Goal: Ask a question

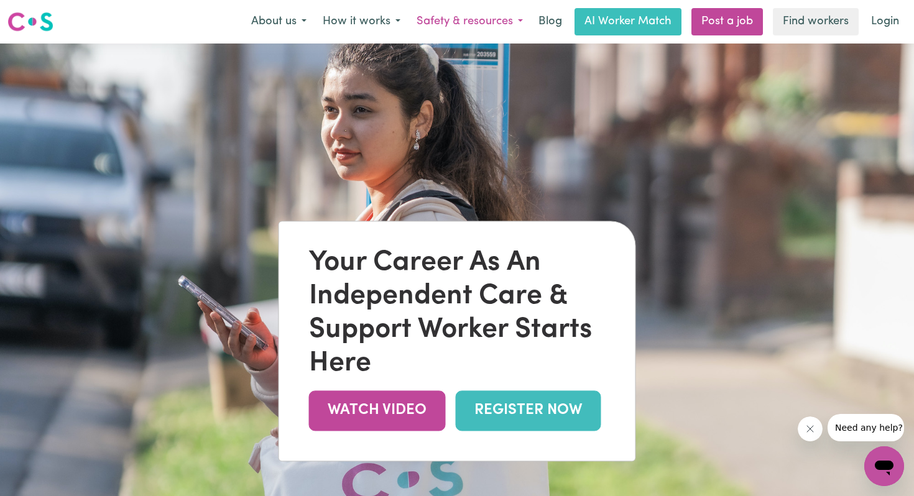
click at [509, 22] on button "Safety & resources" at bounding box center [469, 22] width 122 height 26
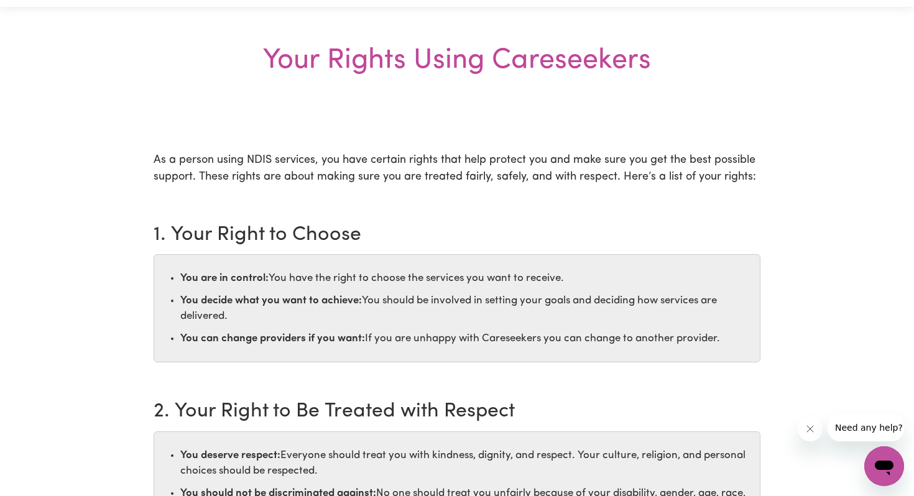
scroll to position [34, 0]
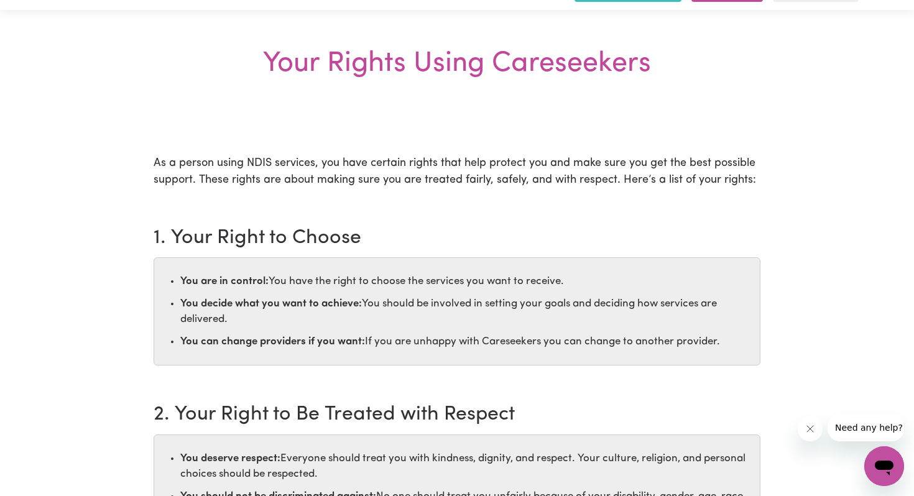
click at [886, 450] on div "Open messaging window" at bounding box center [883, 465] width 37 height 37
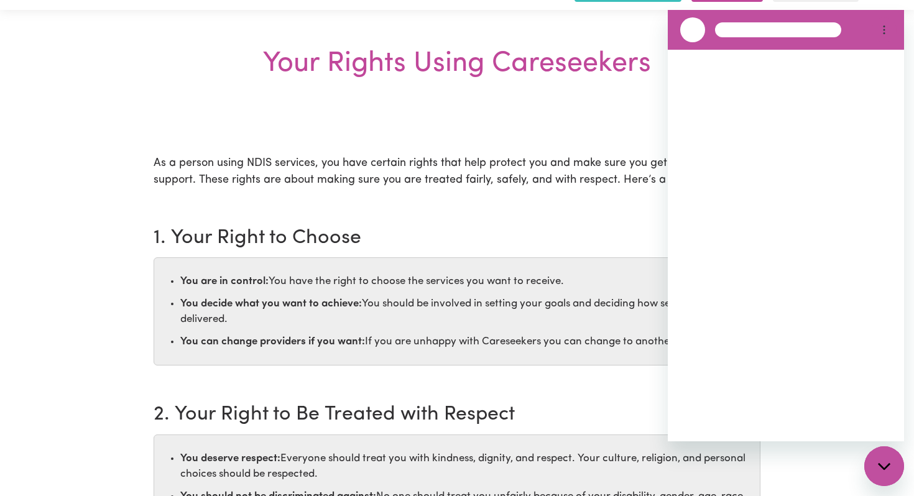
scroll to position [0, 0]
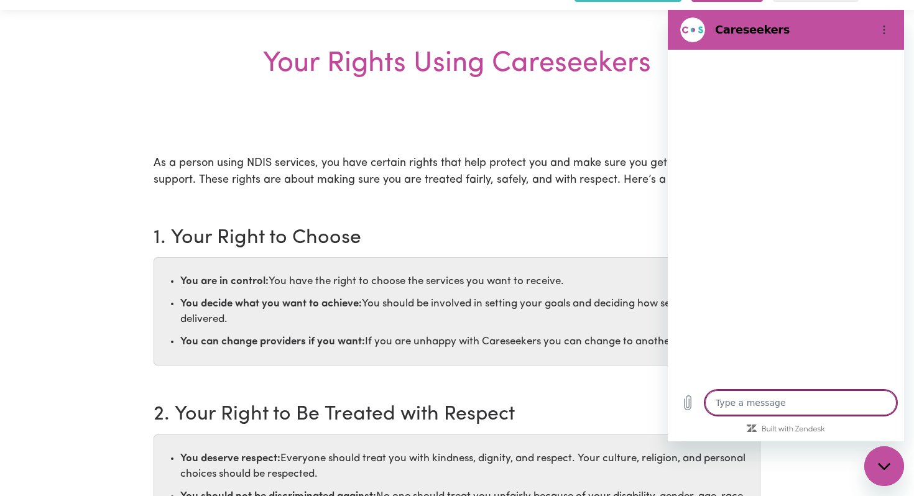
type textarea "x"
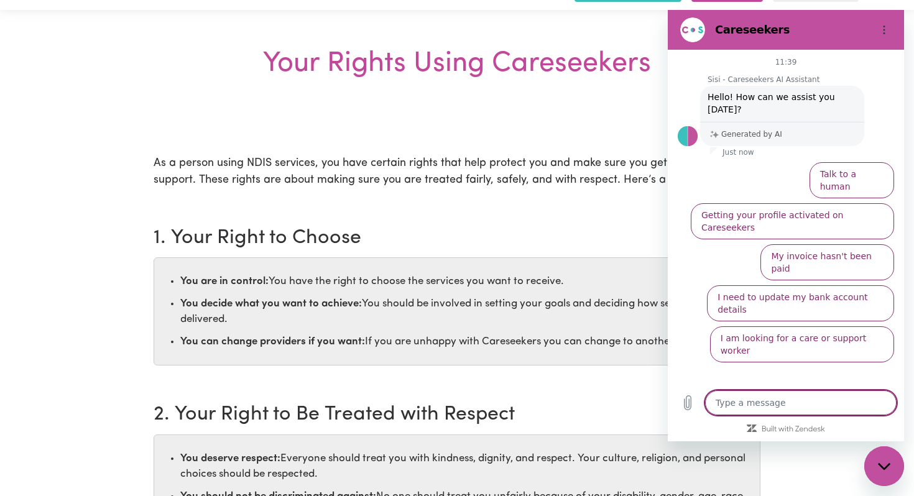
type textarea "h"
type textarea "x"
type textarea "hi"
type textarea "x"
type textarea "hi"
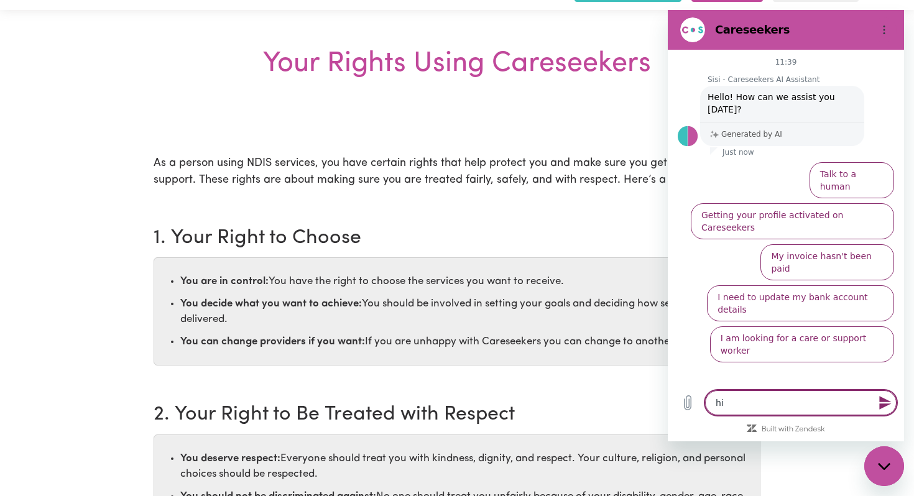
type textarea "x"
type textarea "hi h"
type textarea "x"
type textarea "hi ho"
type textarea "x"
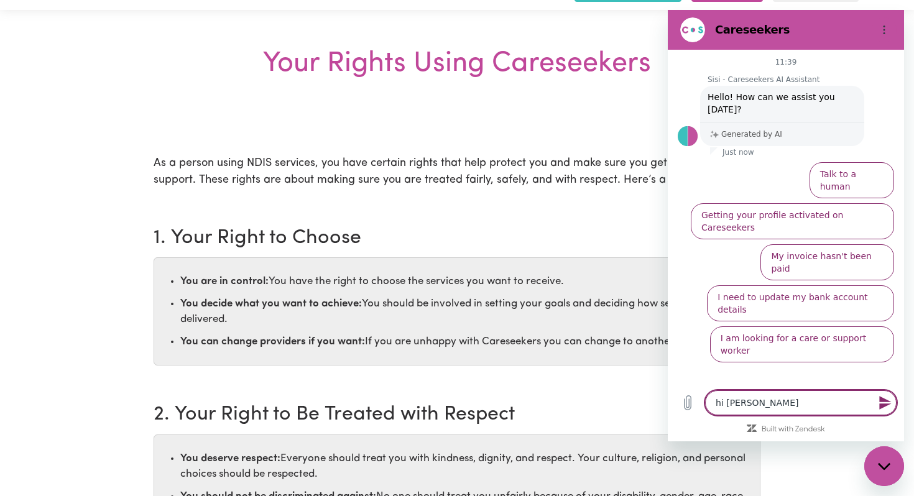
type textarea "hi how"
type textarea "x"
type textarea "hi how"
type textarea "x"
type textarea "hi how d"
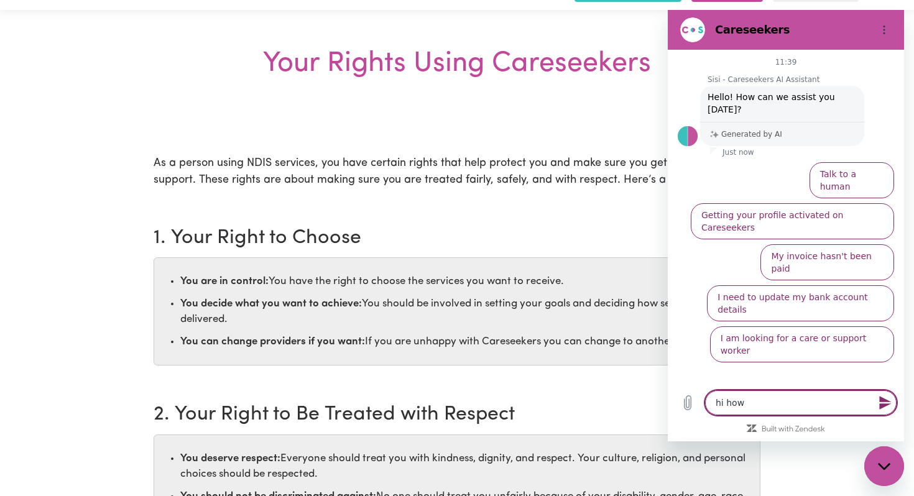
type textarea "x"
type textarea "hi how do"
type textarea "x"
type textarea "hi how doe"
type textarea "x"
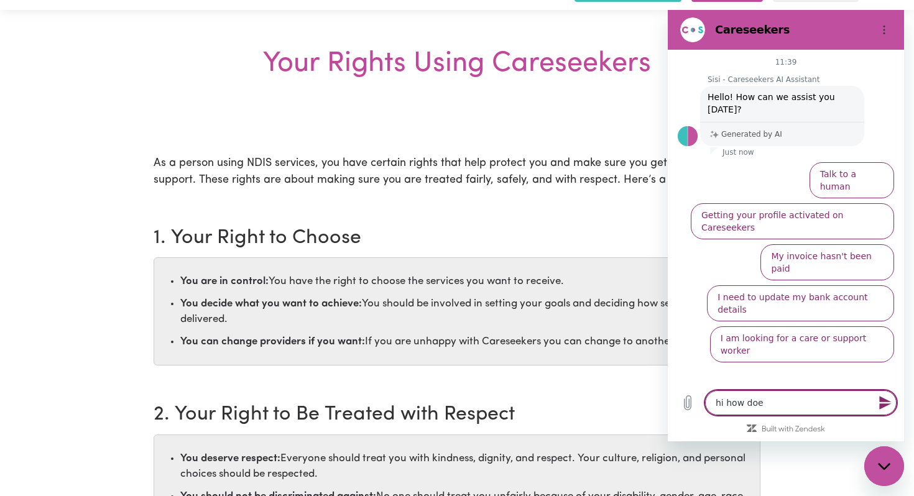
type textarea "hi how does"
type textarea "x"
type textarea "hi how does"
type textarea "x"
type textarea "hi how does c"
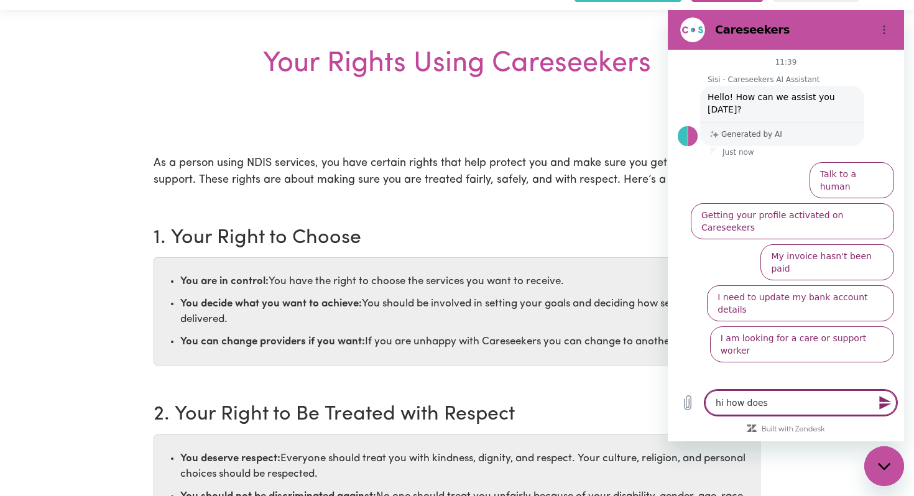
type textarea "x"
type textarea "hi how does ca"
type textarea "x"
type textarea "hi how does car"
type textarea "x"
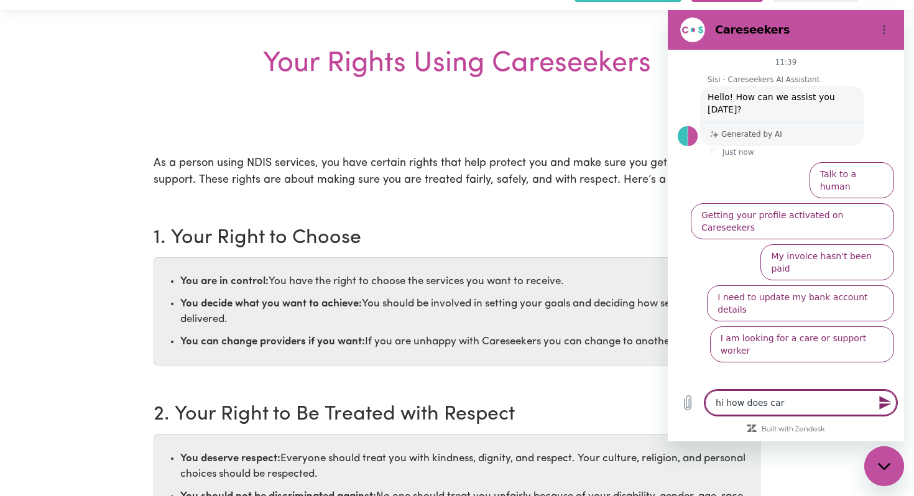
type textarea "hi how does care"
type textarea "x"
type textarea "hi how does cares"
type textarea "x"
type textarea "hi how does carese"
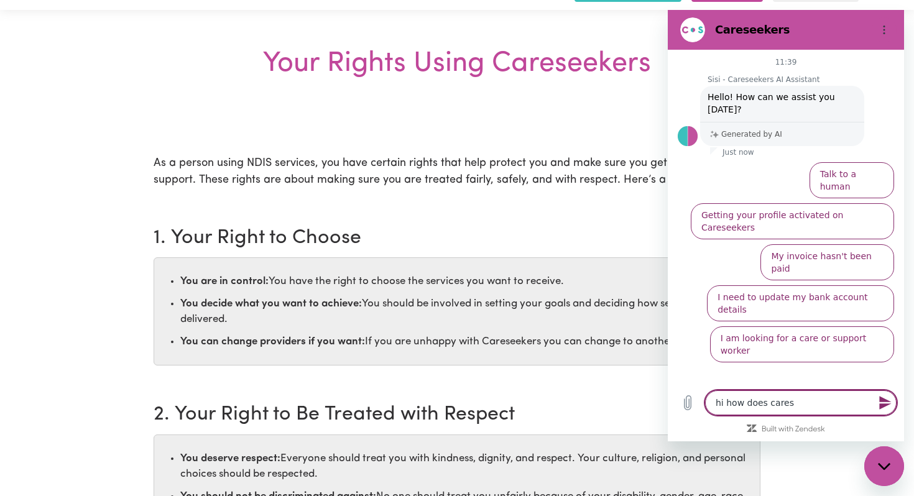
type textarea "x"
type textarea "hi how does caresee"
type textarea "x"
type textarea "hi how does careseek"
type textarea "x"
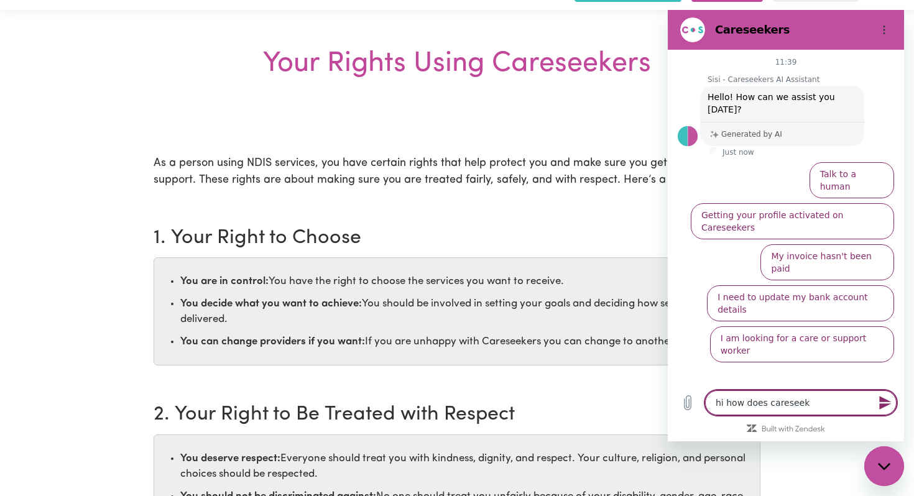
type textarea "hi how does careseeke"
type textarea "x"
type textarea "hi how does careseeker"
type textarea "x"
type textarea "hi how does careseeker"
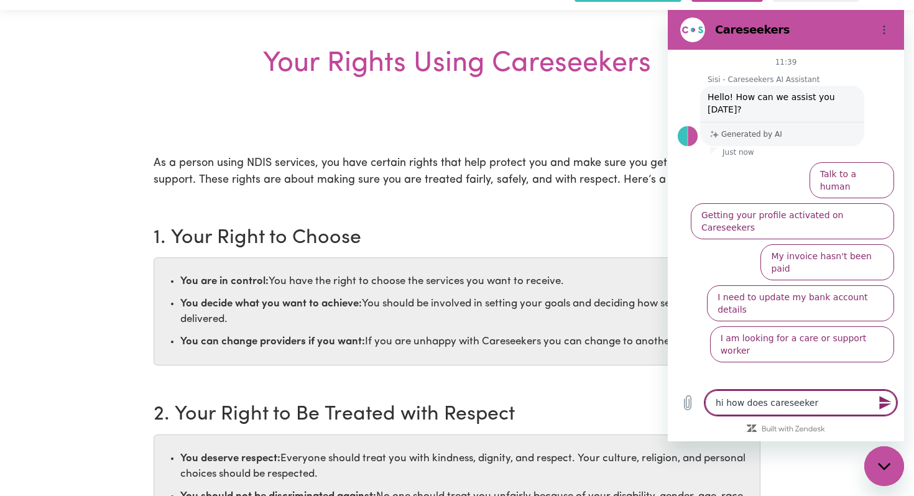
type textarea "x"
type textarea "hi how does careseeker m"
type textarea "x"
type textarea "hi how does careseeker ma"
type textarea "x"
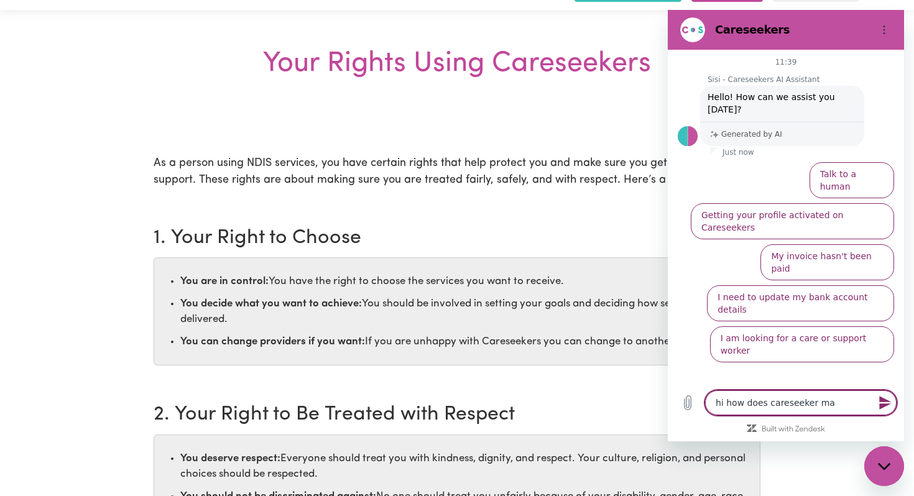
type textarea "hi how does careseeker mak"
type textarea "x"
type textarea "hi how does careseeker make"
type textarea "x"
type textarea "hi how does careseeker make"
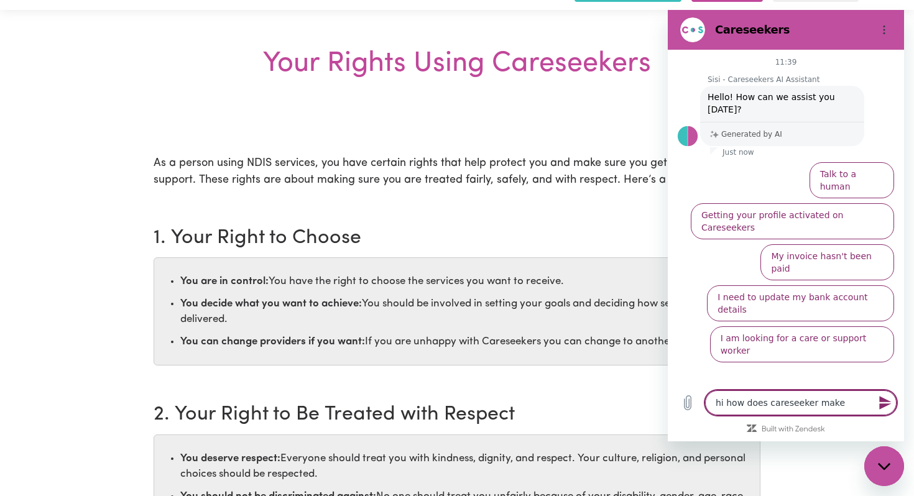
type textarea "x"
type textarea "hi how does careseeker make u"
type textarea "x"
type textarea "hi how does careseeker make"
type textarea "x"
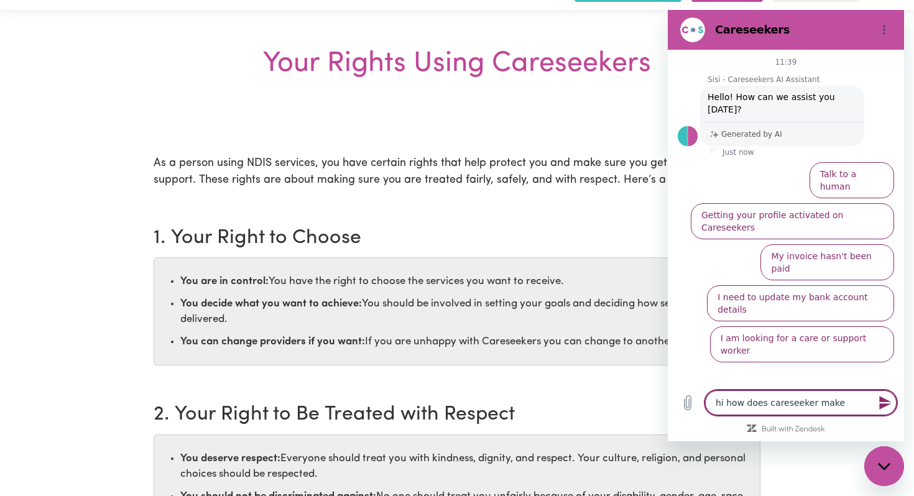
type textarea "hi how does careseeker make s"
type textarea "x"
type textarea "hi how does careseeker make su"
type textarea "x"
type textarea "hi how does careseeker make sur"
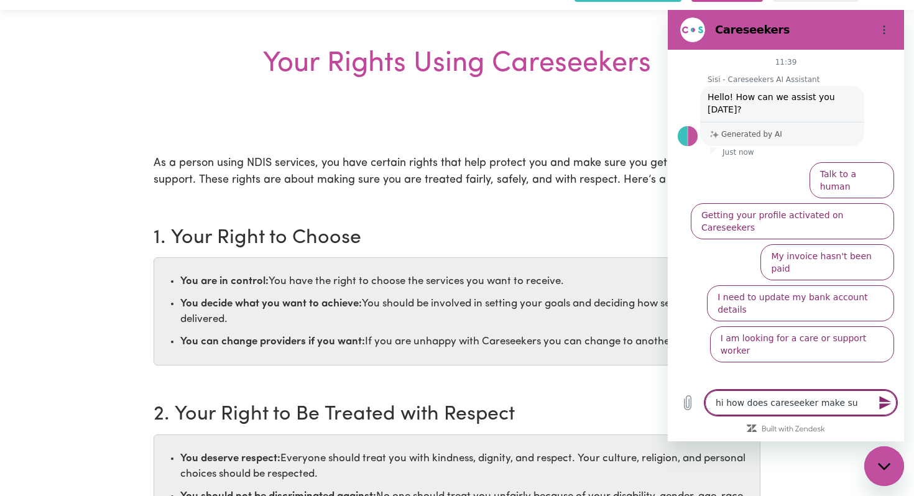
type textarea "x"
type textarea "hi how does careseeker make sure"
type textarea "x"
type textarea "hi how does careseeker make sure"
type textarea "x"
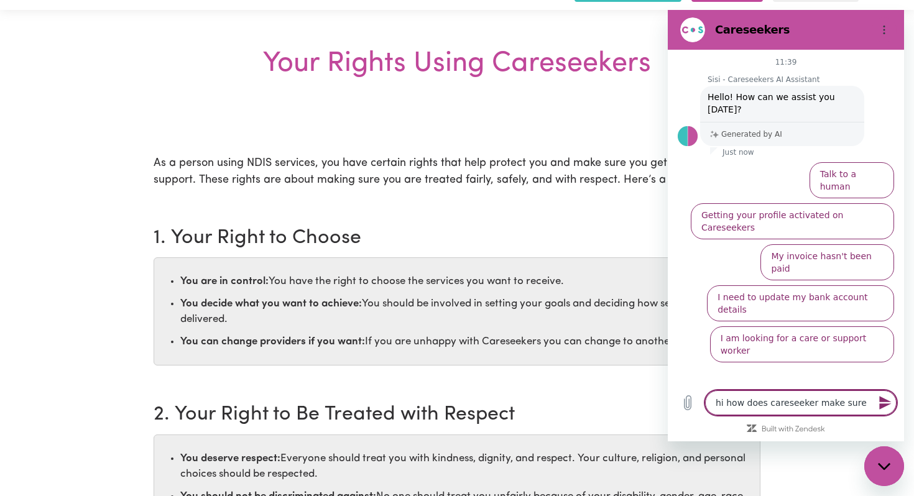
type textarea "hi how does careseeker make sure t"
type textarea "x"
type textarea "hi how does careseeker make sure tj"
type textarea "x"
type textarea "hi how does careseeker make sure t"
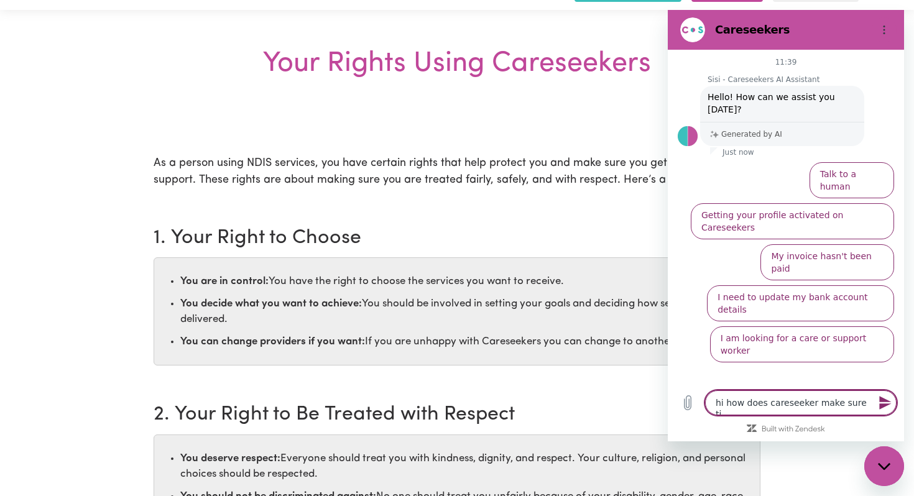
type textarea "x"
type textarea "hi how does careseeker make sure th"
type textarea "x"
type textarea "hi how does careseeker make sure the"
type textarea "x"
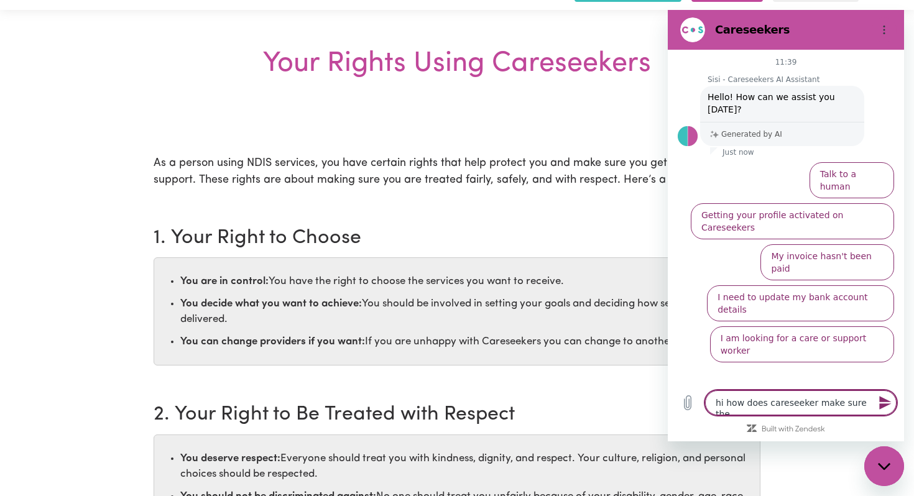
type textarea "hi how does careseeker make sure the"
type textarea "x"
type textarea "hi how does careseeker make sure the r"
type textarea "x"
type textarea "hi how does careseeker make sure the ri"
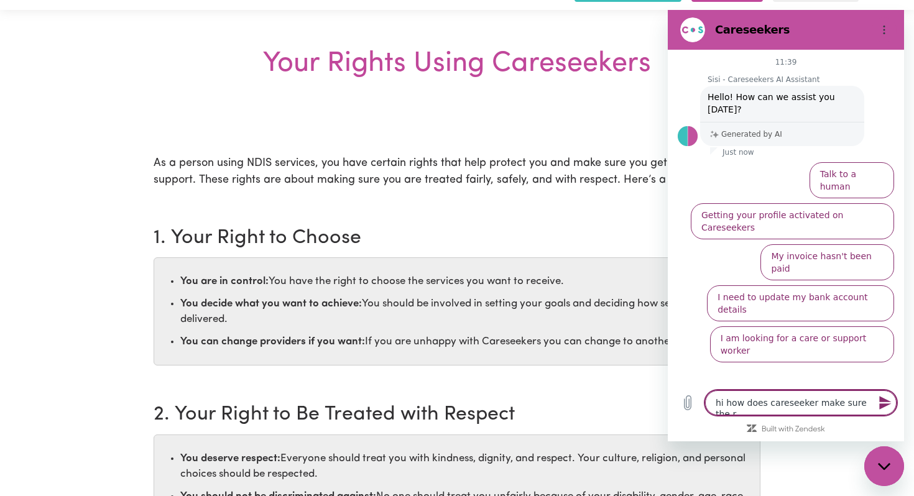
type textarea "x"
type textarea "hi how does careseeker make sure the rig"
type textarea "x"
type textarea "hi how does careseeker make sure the righ"
type textarea "x"
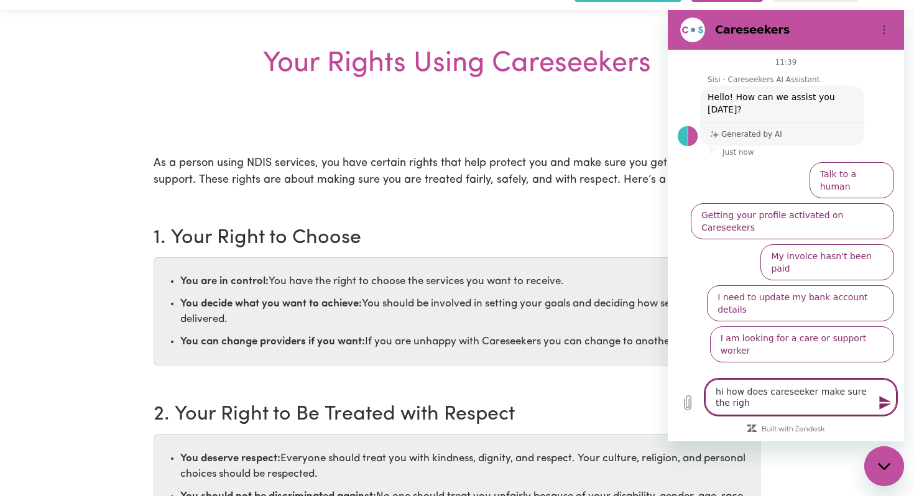
type textarea "hi how does careseeker make sure the right"
type textarea "x"
type textarea "hi how does careseeker make sure the rights"
type textarea "x"
type textarea "hi how does careseeker make sure the rights"
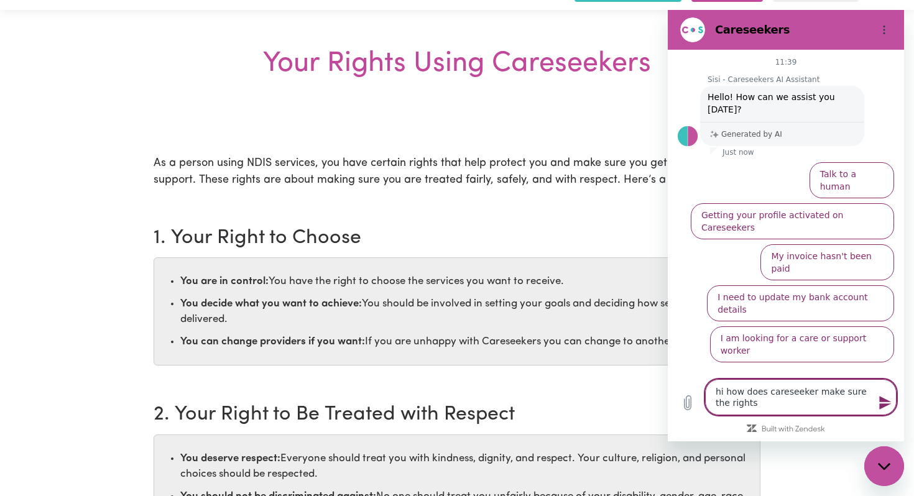
type textarea "x"
type textarea "hi how does careseeker make sure the rights o"
type textarea "x"
type textarea "hi how does careseeker make sure the rights of"
type textarea "x"
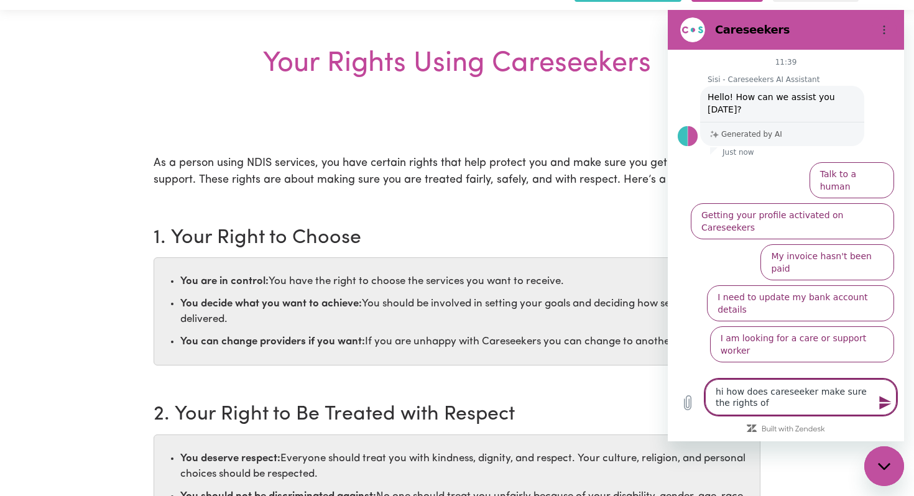
type textarea "hi how does careseeker make sure the rights of"
type textarea "x"
type textarea "hi how does careseeker make sure the rights of c"
type textarea "x"
type textarea "hi how does careseeker make sure the rights of ca"
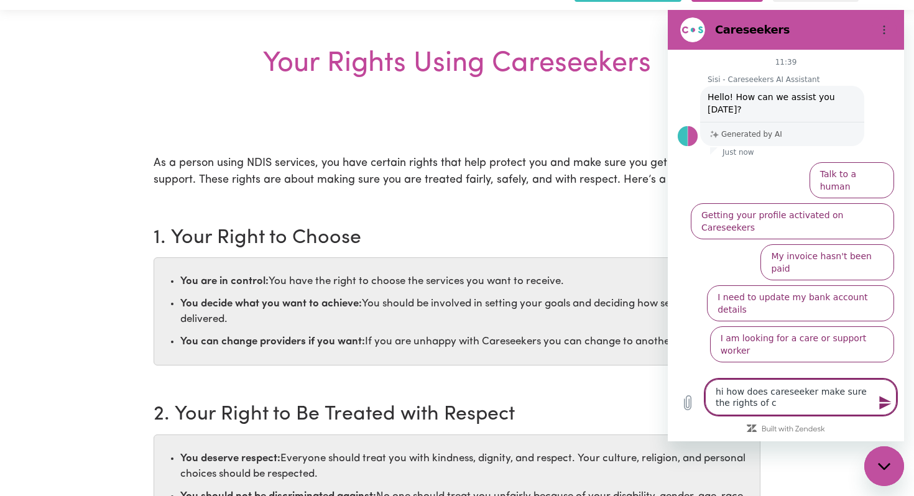
type textarea "x"
type textarea "hi how does careseeker make sure the rights of car"
type textarea "x"
type textarea "hi how does careseeker make sure the rights of care"
type textarea "x"
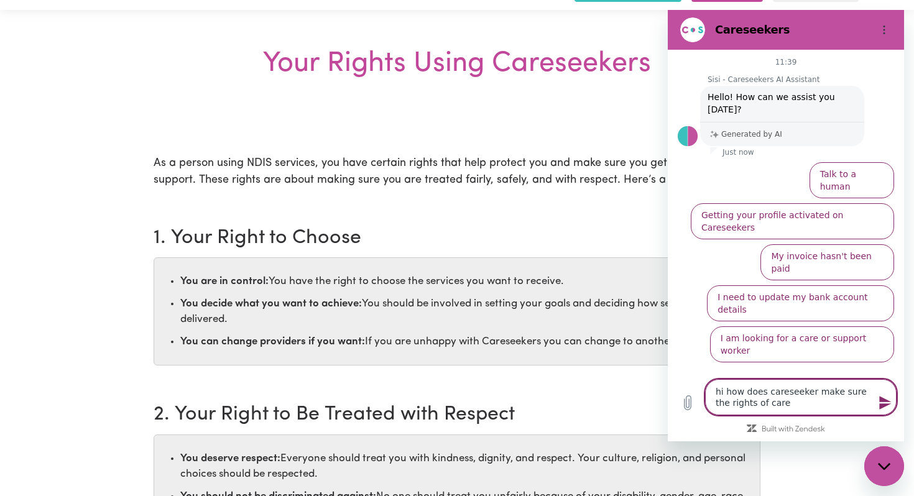
type textarea "hi how does careseeker make sure the rights of cares"
type textarea "x"
type textarea "hi how does careseeker make sure the rights of carese"
type textarea "x"
type textarea "hi how does careseeker make sure the rights of caresee"
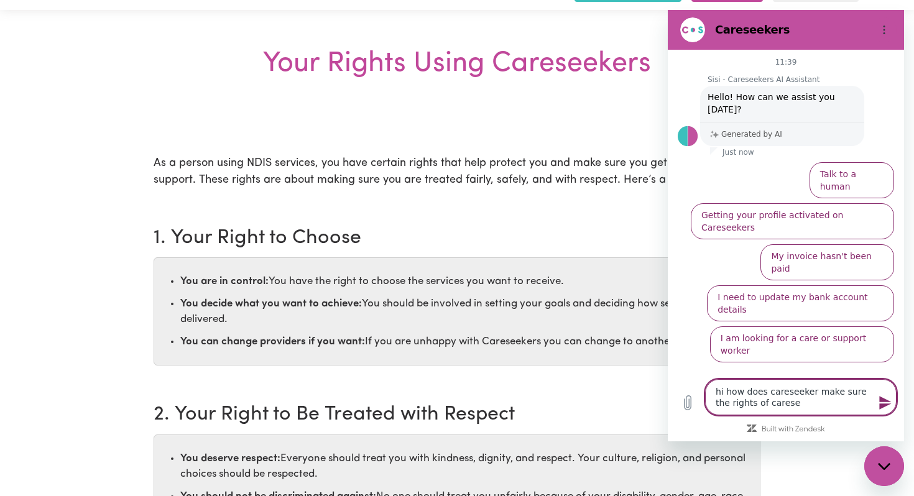
type textarea "x"
type textarea "hi how does careseeker make sure the rights of careseee"
type textarea "x"
type textarea "hi how does careseeker make sure the rights of careseeer"
type textarea "x"
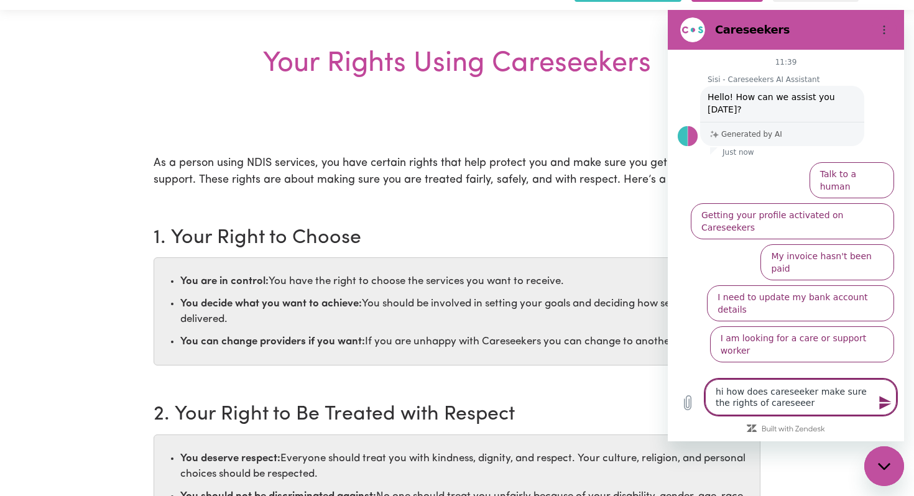
type textarea "hi how does careseeker make sure the rights of careseee"
type textarea "x"
type textarea "hi how does careseeker make sure the rights of caresee"
type textarea "x"
type textarea "hi how does careseeker make sure the rights of careseek"
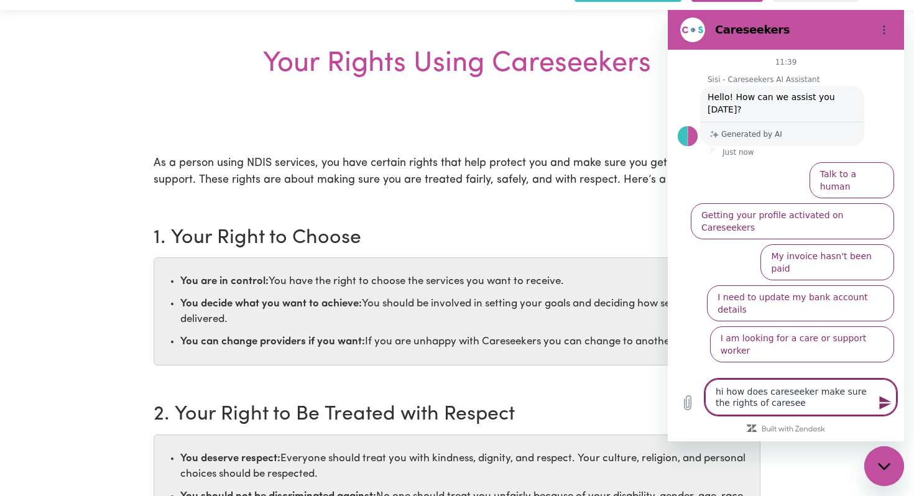
type textarea "x"
type textarea "hi how does careseeker make sure the rights of careseeke"
type textarea "x"
type textarea "hi how does careseeker make sure the rights of careseeker"
type textarea "x"
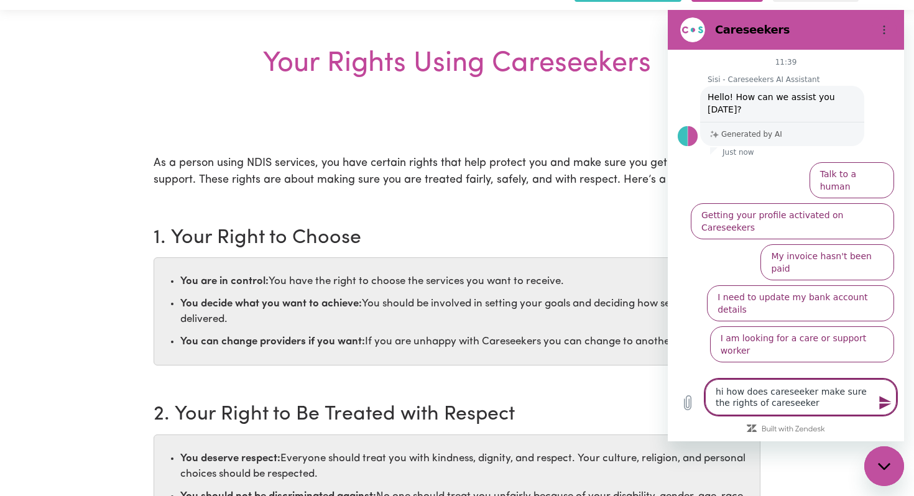
type textarea "hi how does careseeker make sure the rights of careseekers"
type textarea "x"
type textarea "hi how does careseeker make sure the rights of careseekers"
type textarea "x"
type textarea "hi how does careseeker make sure the rights of careseekers a"
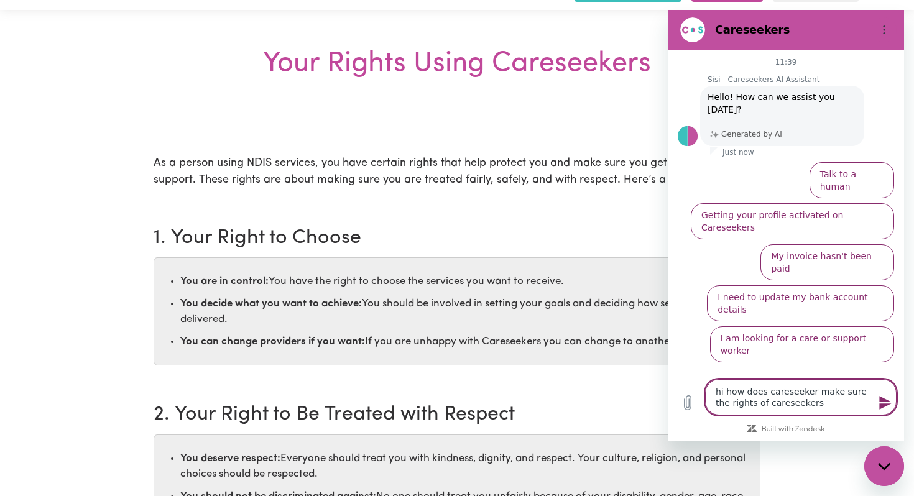
type textarea "x"
type textarea "hi how does careseeker make sure the rights of careseekers ar"
type textarea "x"
type textarea "hi how does careseeker make sure the rights of careseekers are"
type textarea "x"
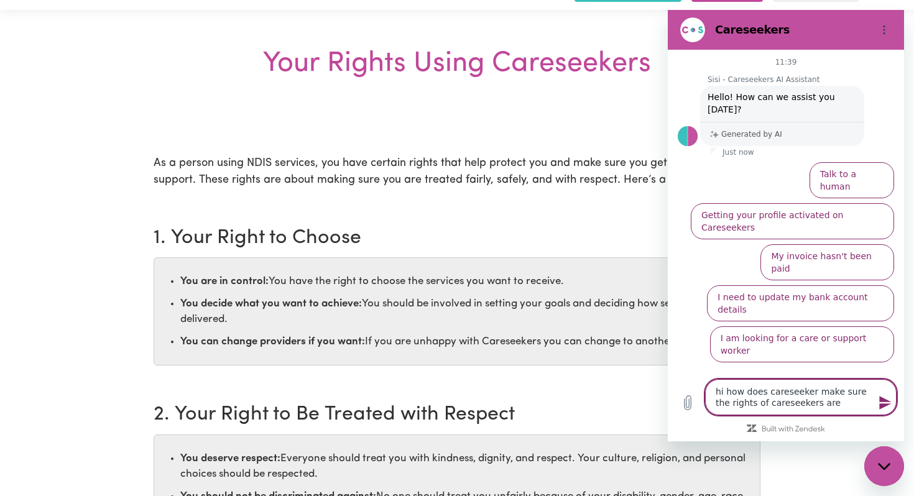
type textarea "hi how does careseeker make sure the rights of careseekers are"
type textarea "x"
type textarea "hi how does careseeker make sure the rights of careseekers are u"
type textarea "x"
type textarea "hi how does careseeker make sure the rights of careseekers are up"
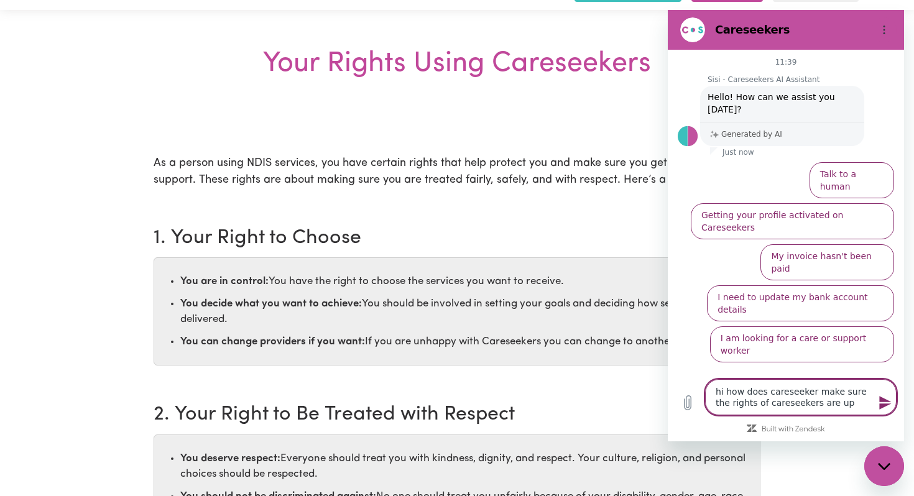
type textarea "x"
type textarea "hi how does careseeker make sure the rights of careseekers are uph"
type textarea "x"
type textarea "hi how does careseeker make sure the rights of careseekers are uphl"
type textarea "x"
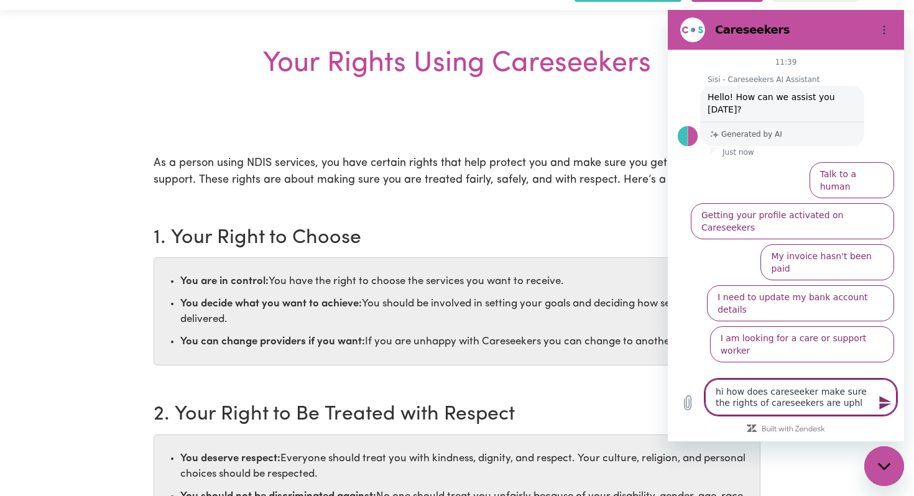
type textarea "hi how does careseeker make sure the rights of careseekers are uphld"
type textarea "x"
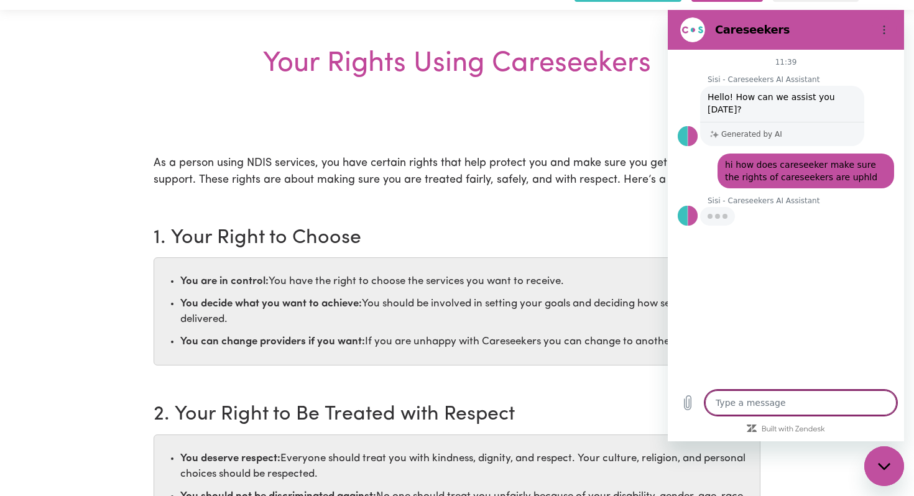
type textarea "x"
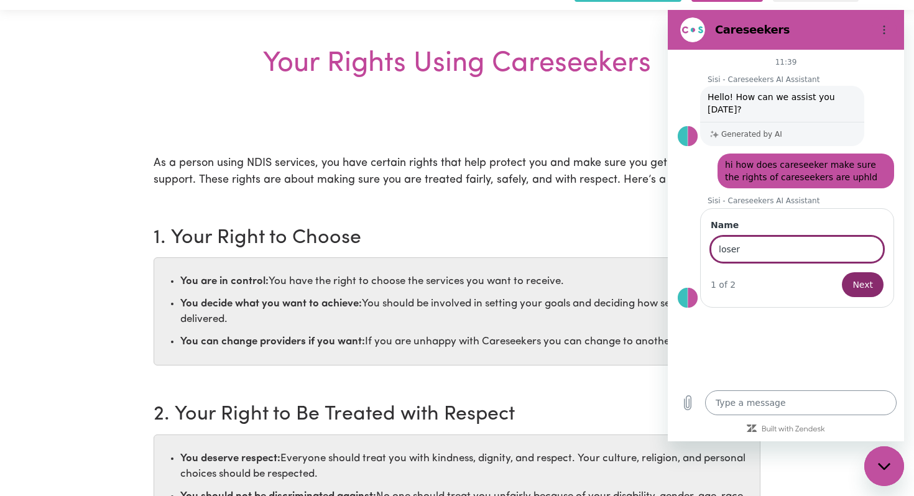
type input "loser"
click at [841, 272] on button "Next" at bounding box center [862, 284] width 42 height 25
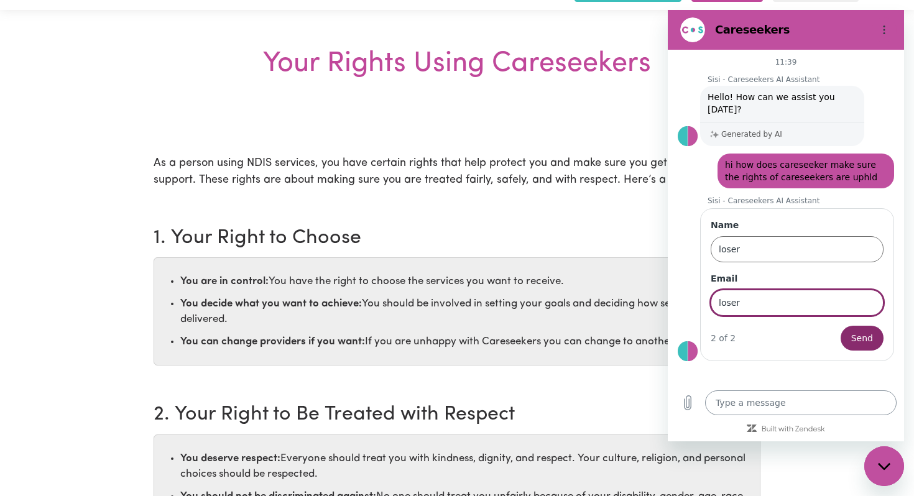
type input "loser"
click at [840, 326] on button "Send" at bounding box center [861, 338] width 43 height 25
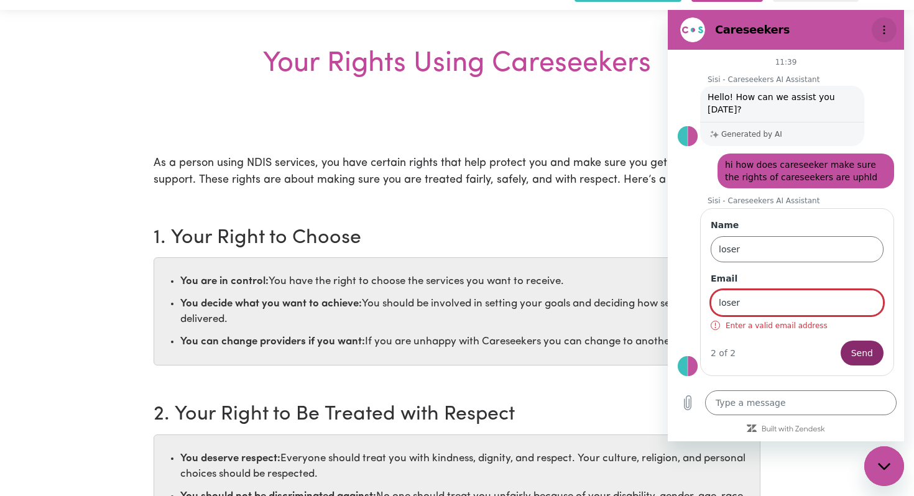
click at [890, 34] on button "Options menu" at bounding box center [883, 29] width 25 height 25
click at [874, 462] on div "Close messaging window" at bounding box center [883, 465] width 37 height 37
type textarea "x"
